Goal: Navigation & Orientation: Find specific page/section

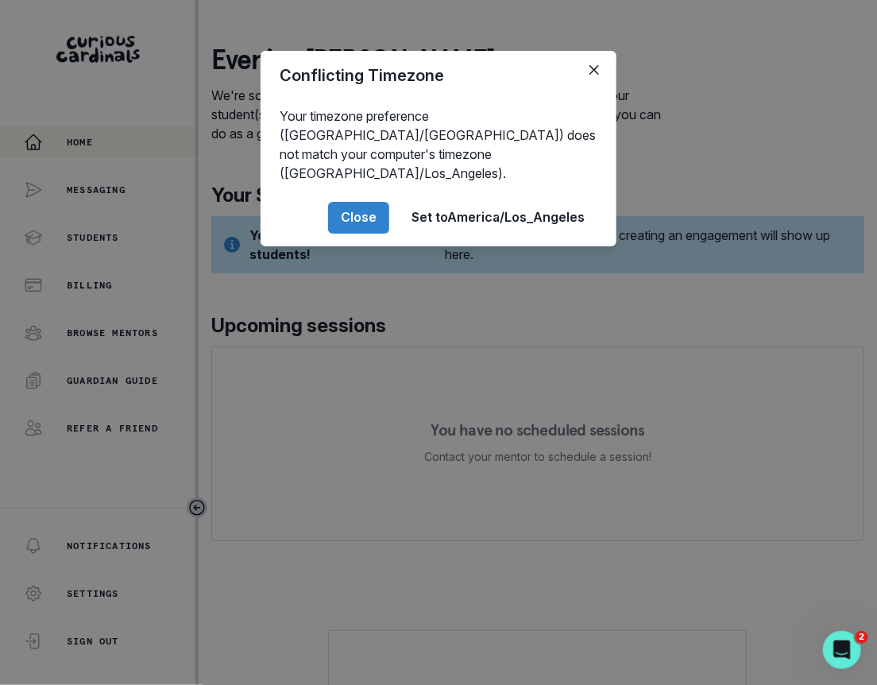
click at [586, 508] on div "Conflicting Timezone Your timezone preference (America/[GEOGRAPHIC_DATA]) does …" at bounding box center [438, 342] width 877 height 685
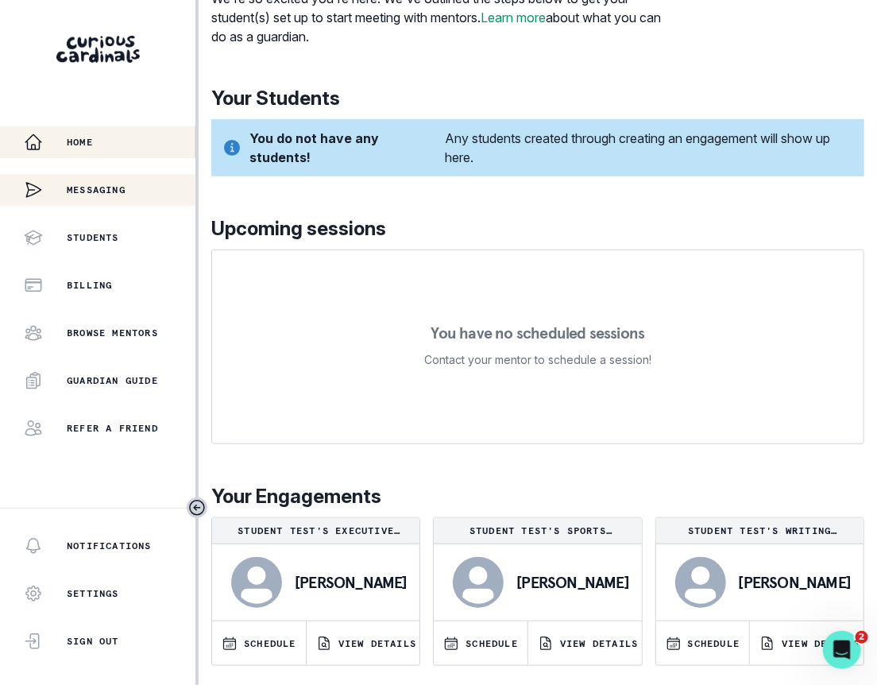
scroll to position [95, 0]
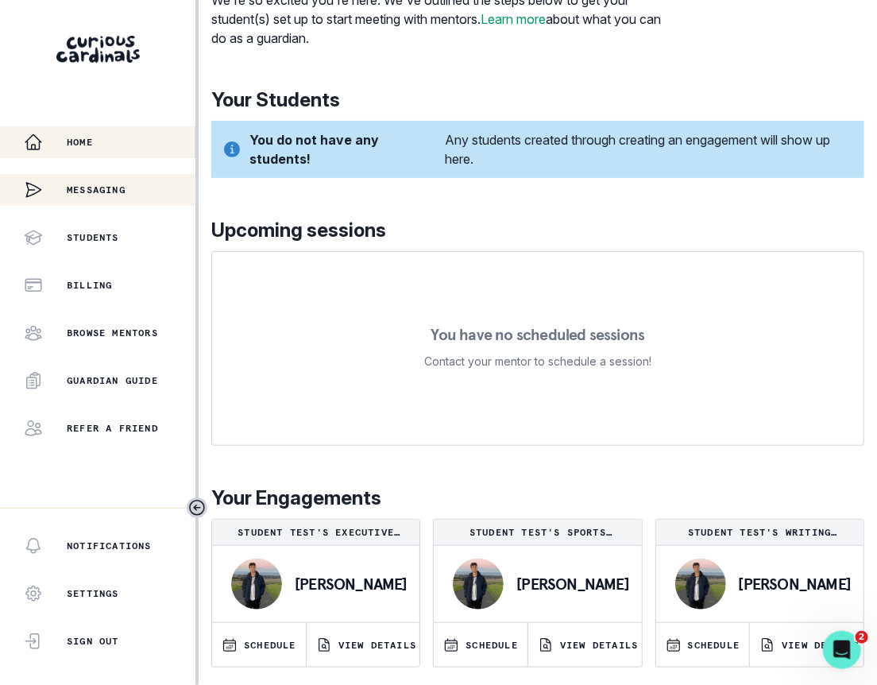
click at [107, 178] on div "Messaging" at bounding box center [75, 190] width 102 height 32
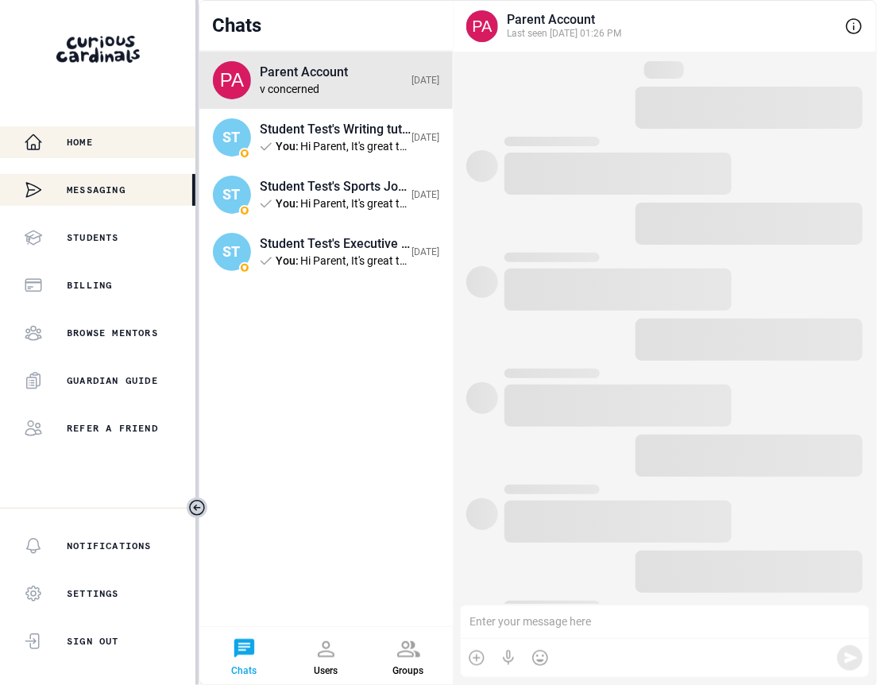
click at [121, 141] on div "Home" at bounding box center [110, 142] width 172 height 19
